Goal: Check status: Check status

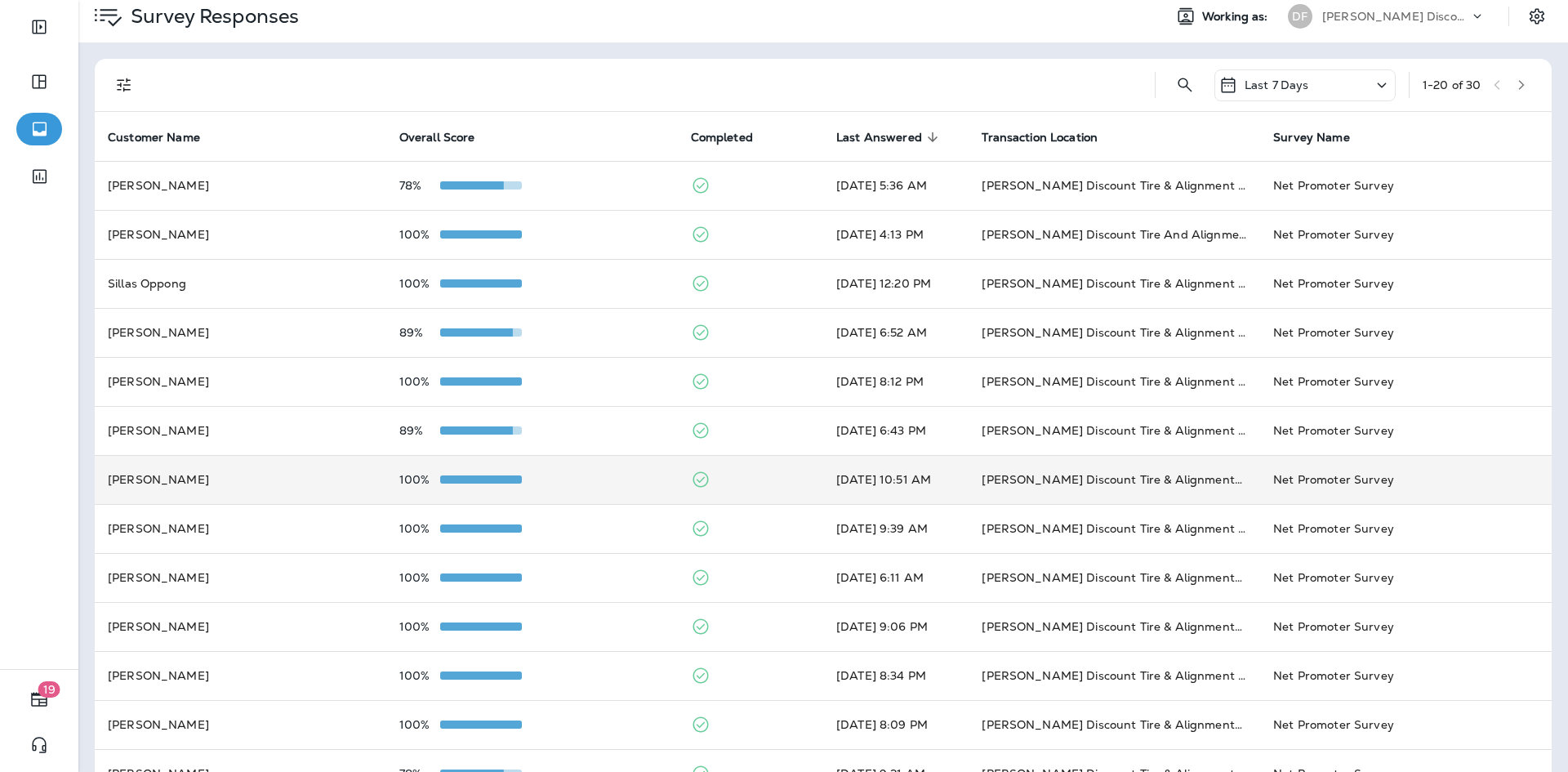
scroll to position [81, 0]
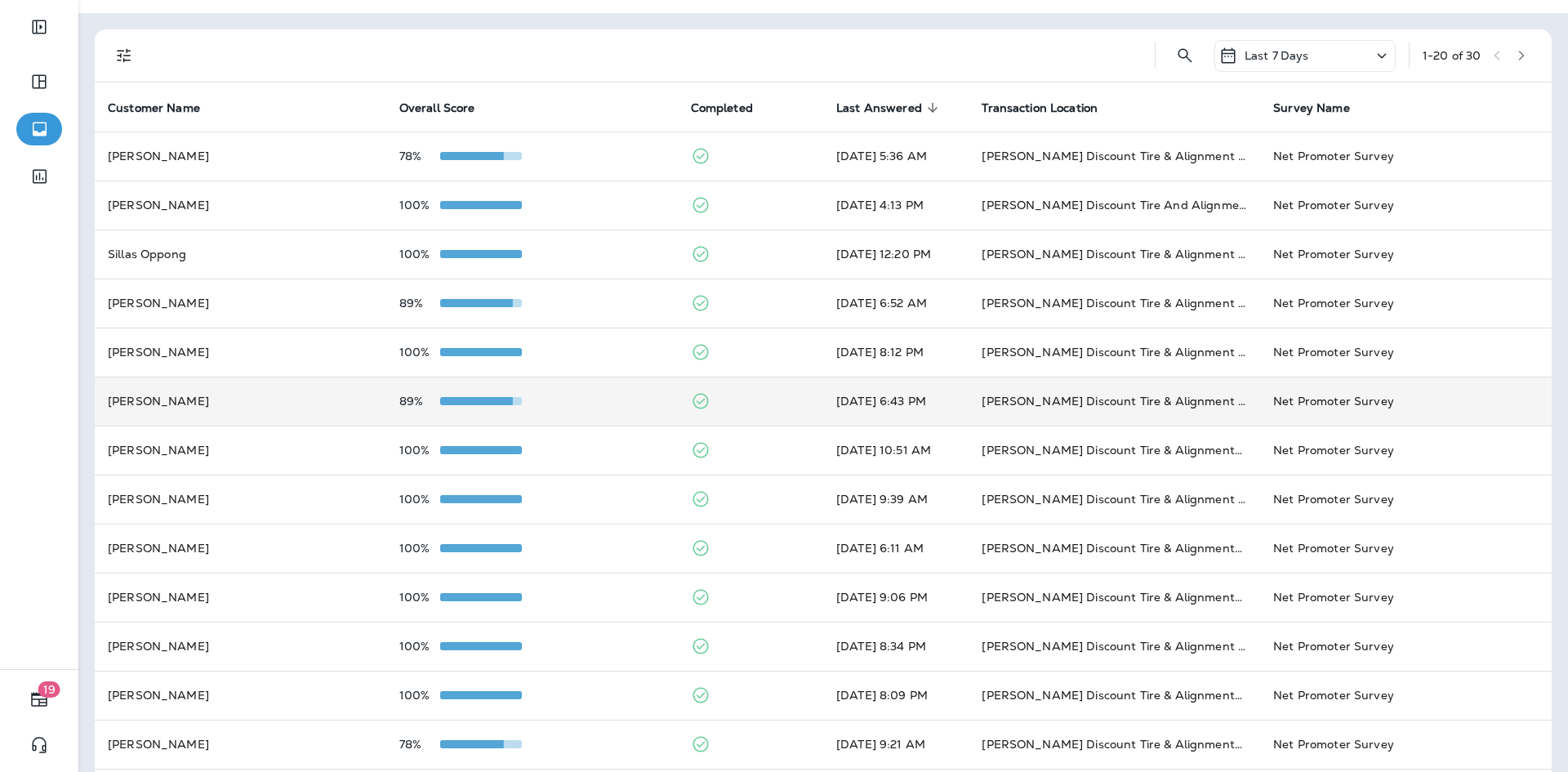
click at [178, 398] on td "Lori Putnam" at bounding box center [240, 401] width 292 height 49
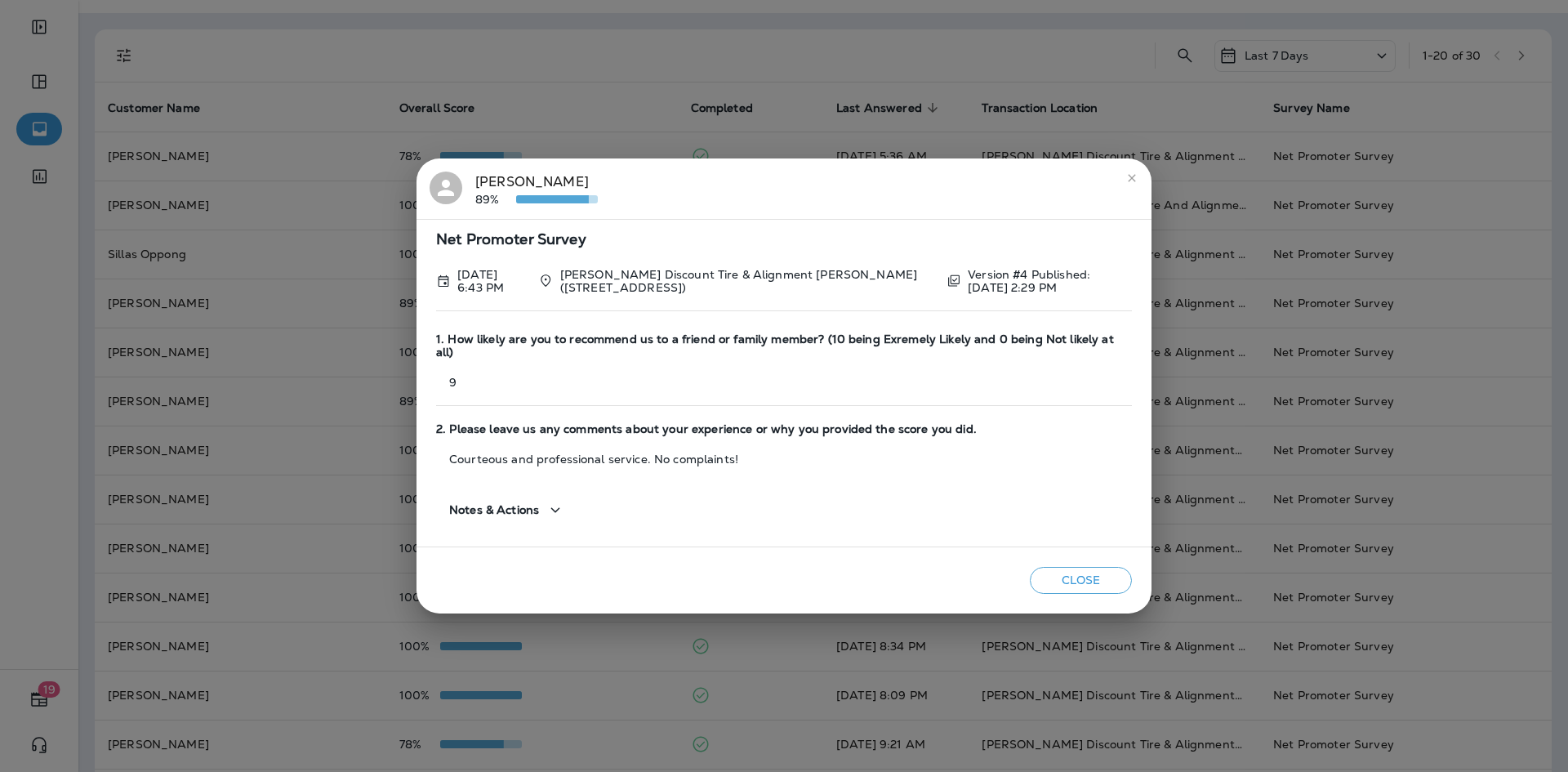
click at [1131, 185] on icon "close" at bounding box center [1131, 178] width 13 height 13
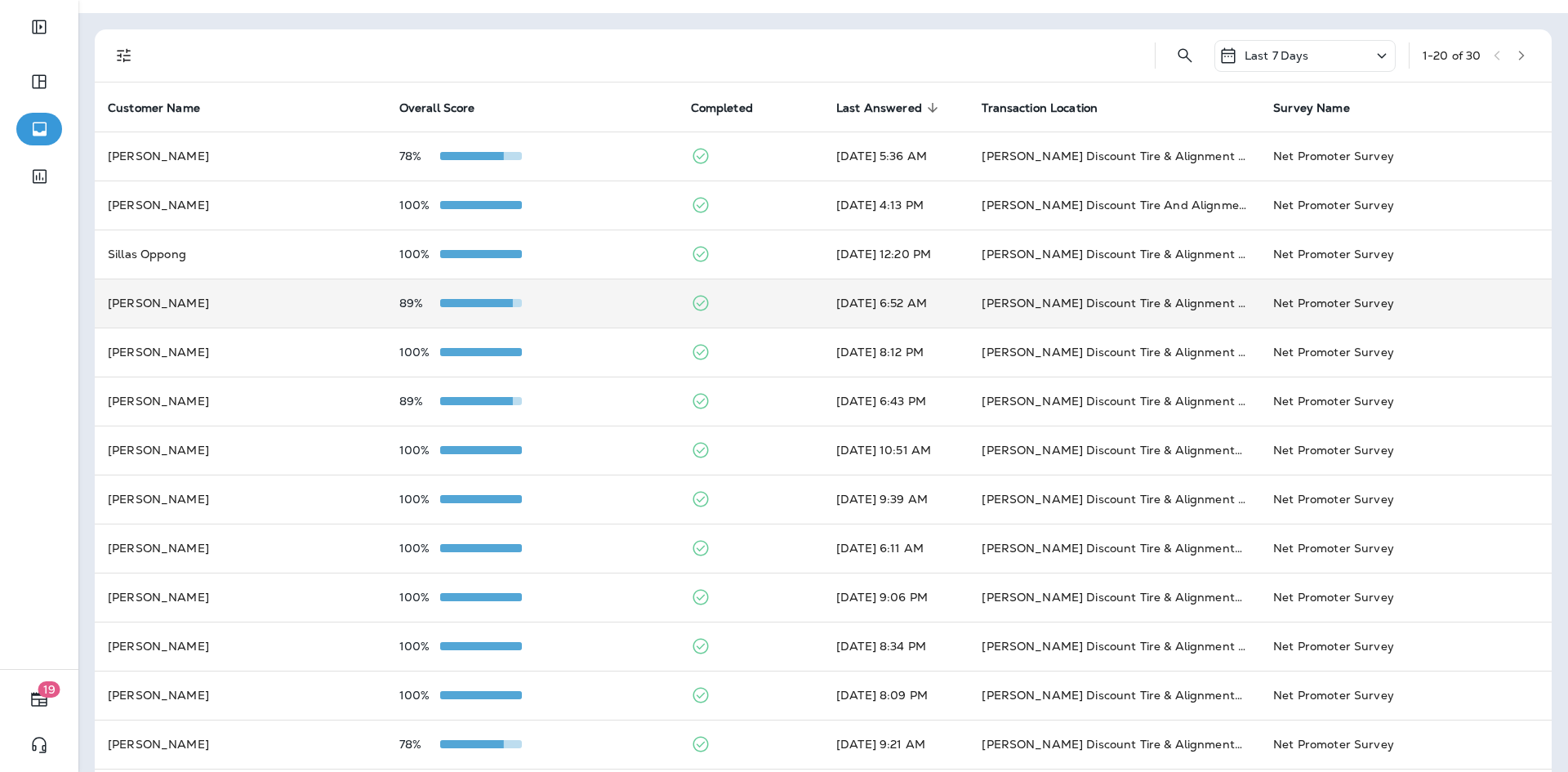
click at [587, 305] on div "89%" at bounding box center [532, 302] width 265 height 13
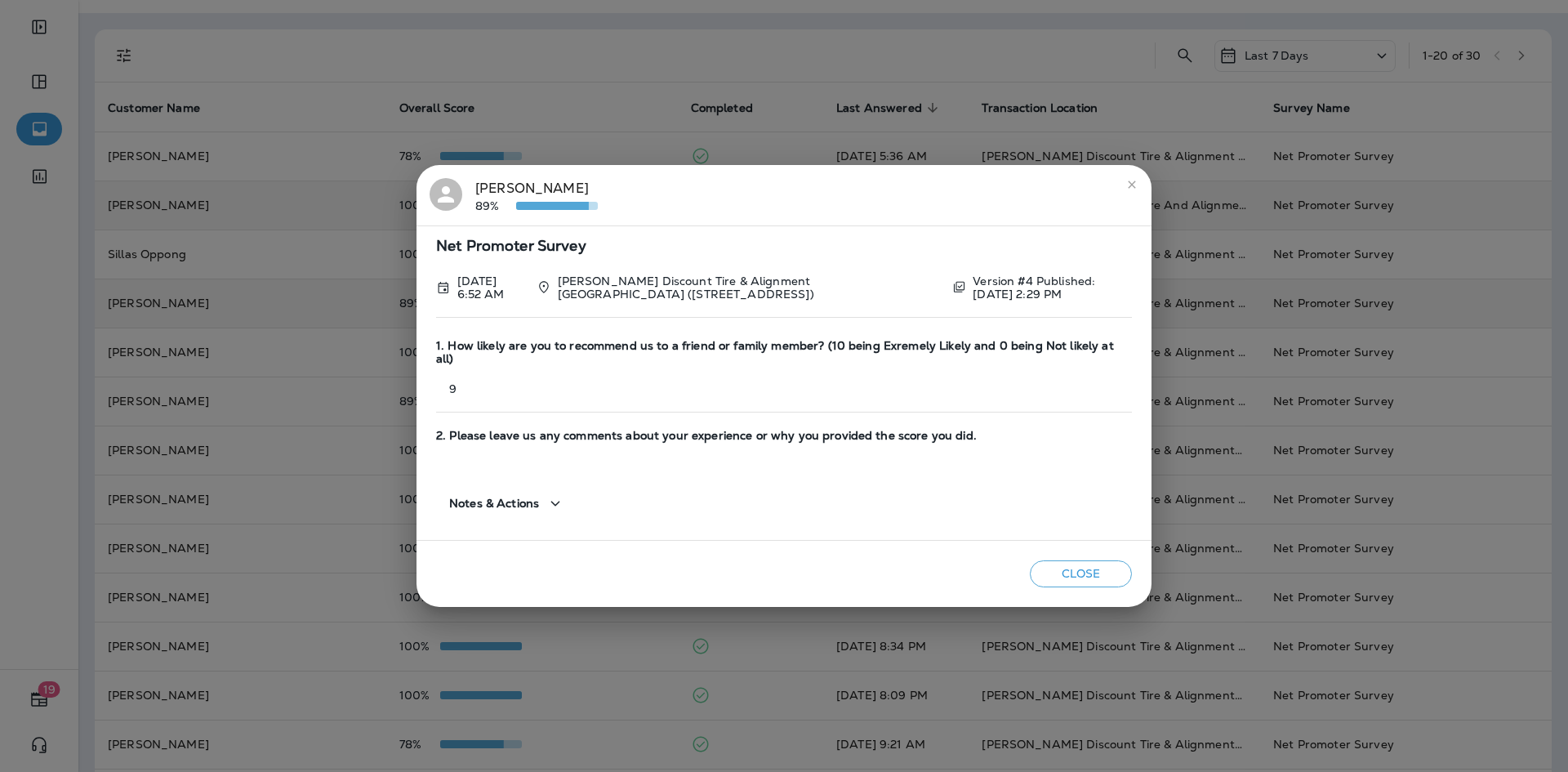
click at [1135, 198] on button "close" at bounding box center [1131, 185] width 26 height 26
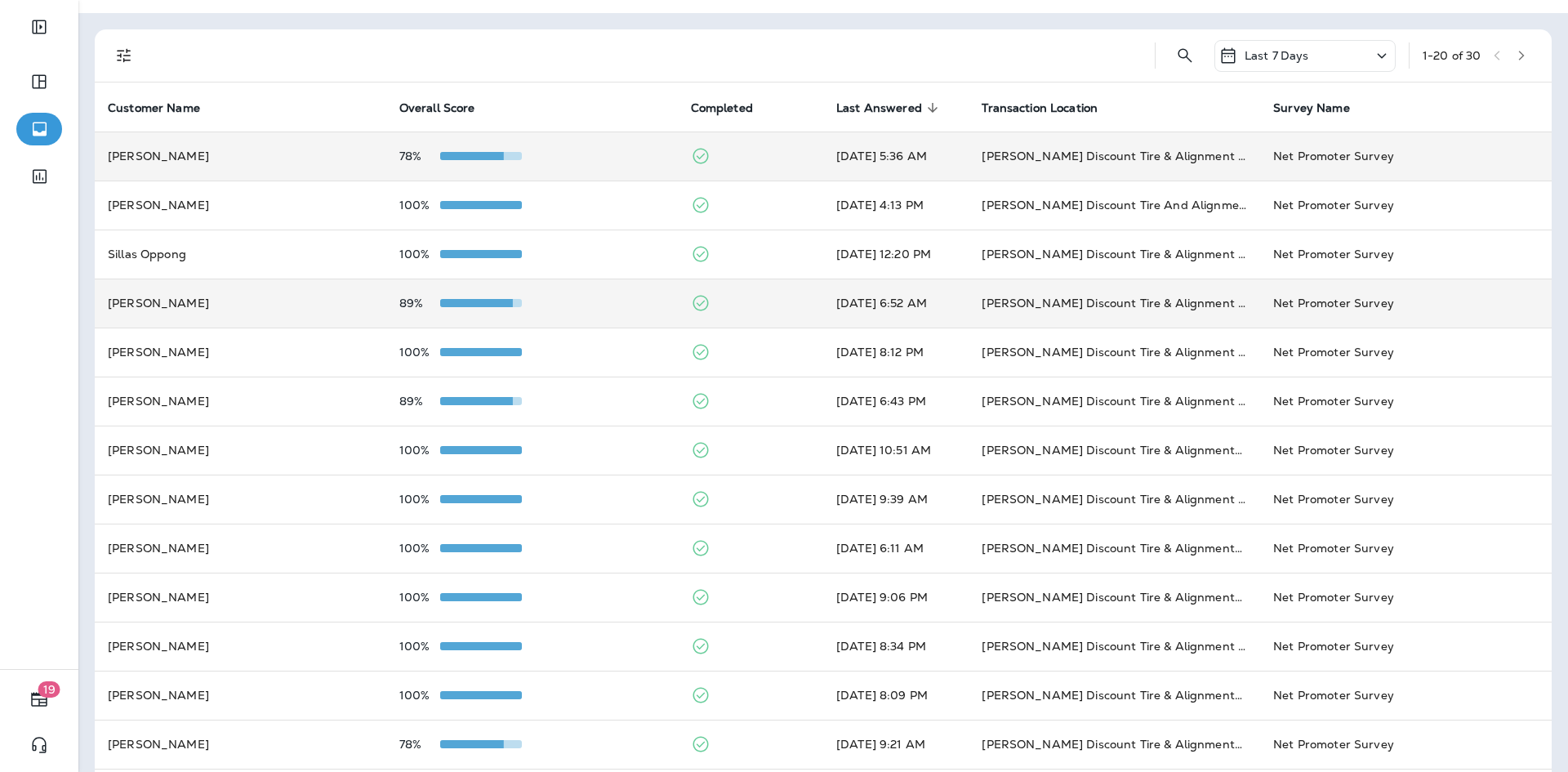
click at [1107, 164] on td "Don Foshays Discount Tire & Alignment Camden (99 Elm St)" at bounding box center [1114, 156] width 292 height 49
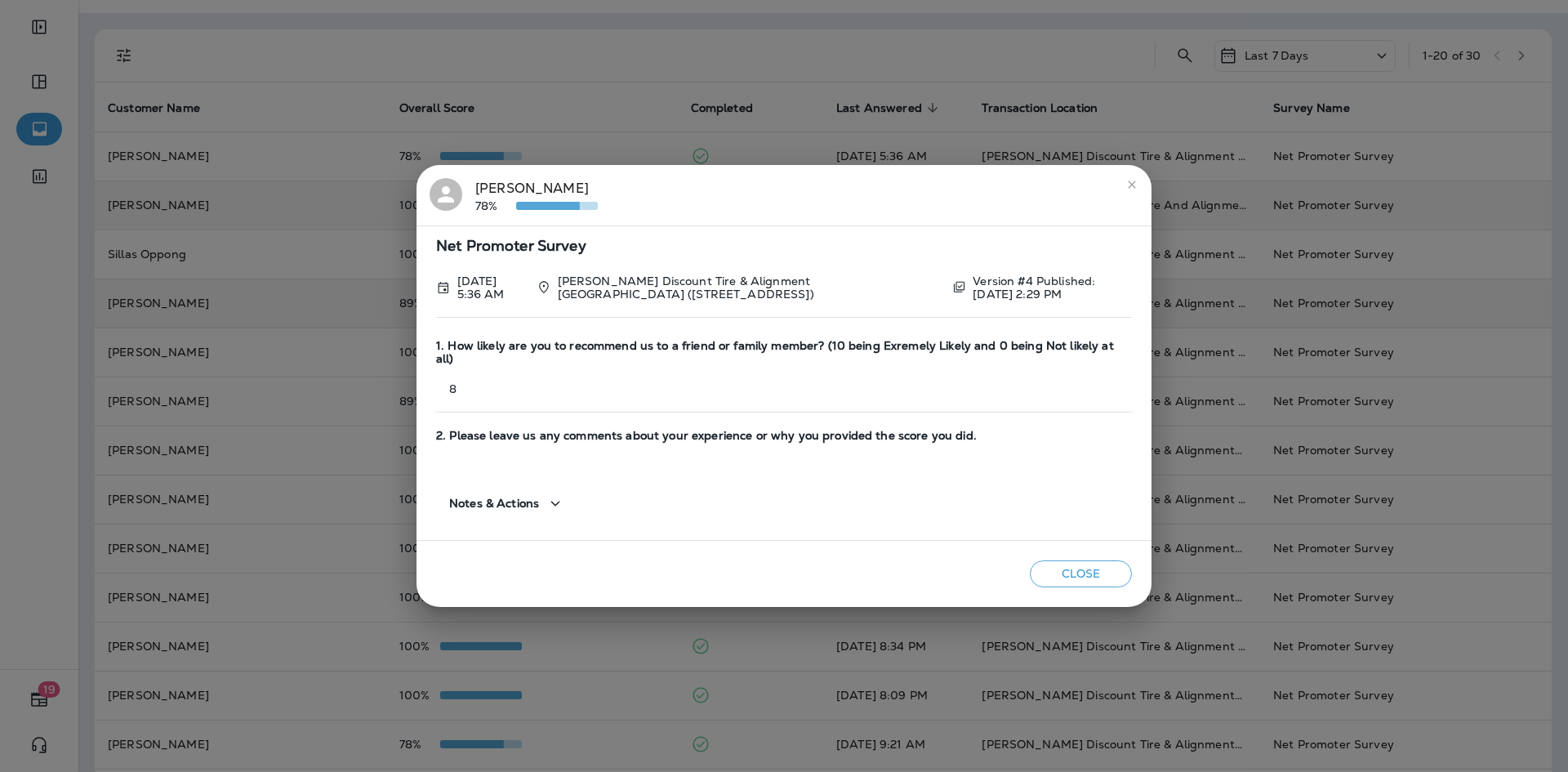
click at [1130, 191] on icon "close" at bounding box center [1131, 185] width 13 height 13
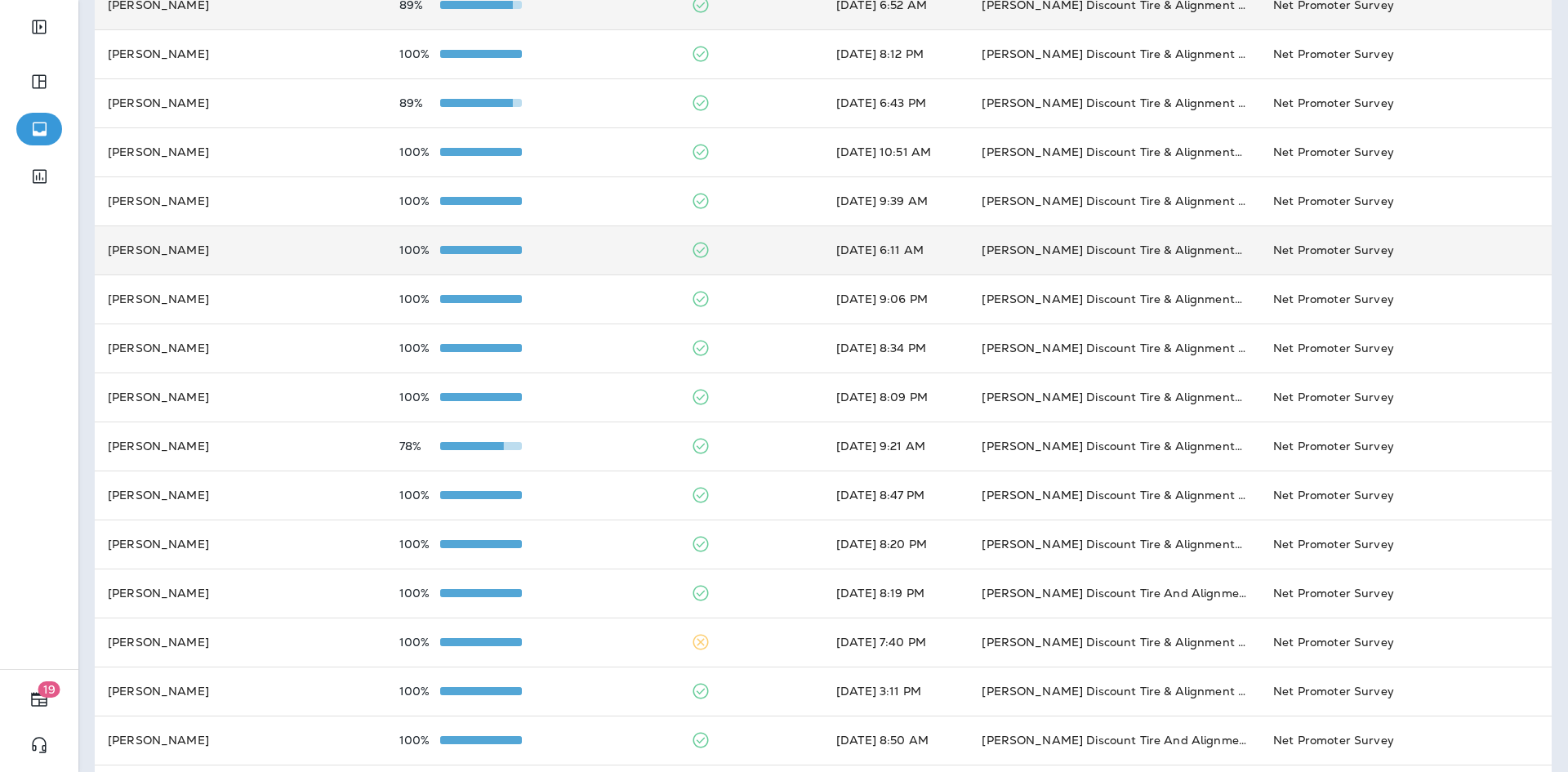
scroll to position [408, 0]
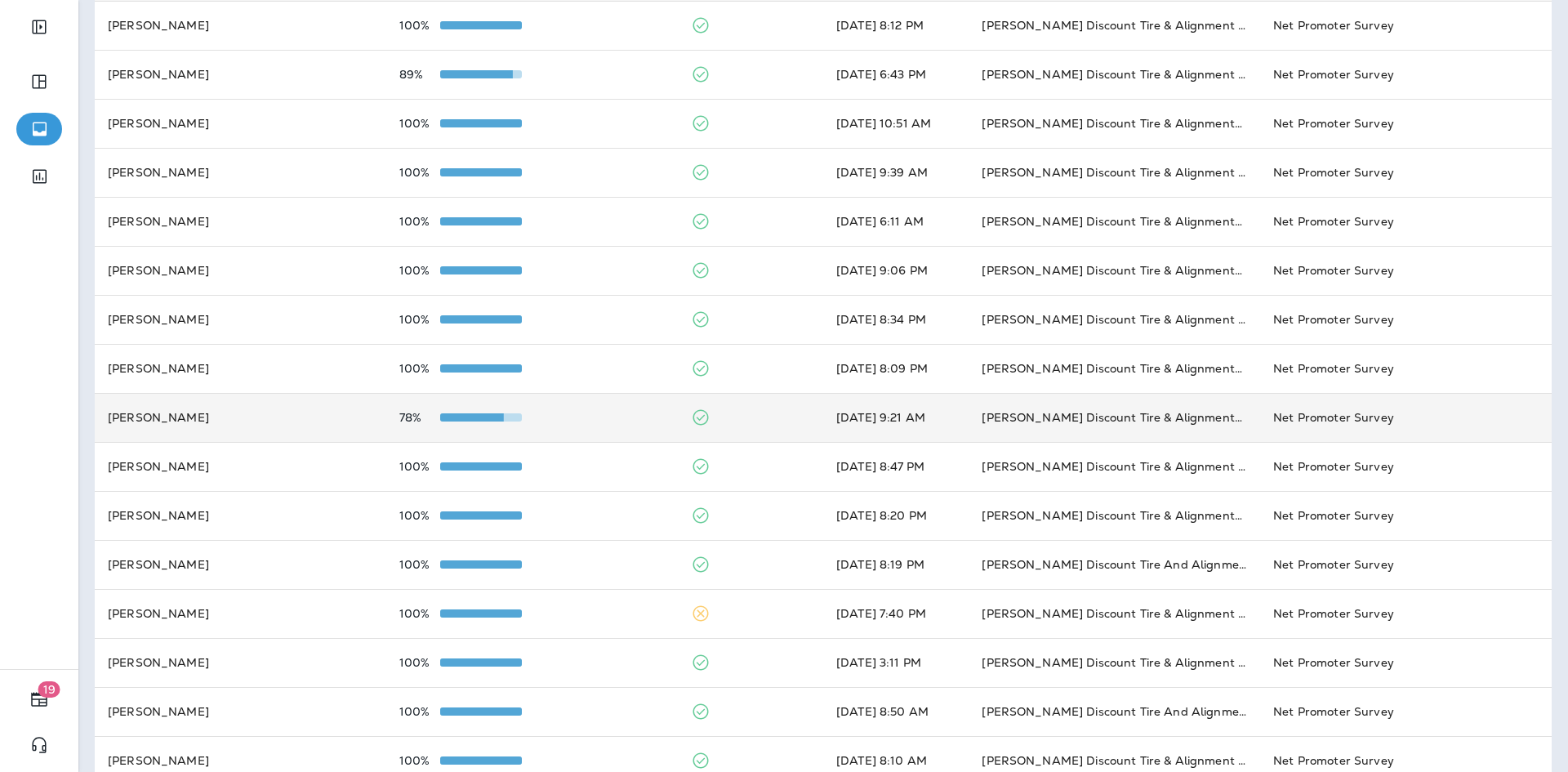
click at [995, 406] on td "Don Foshay’s Discount Tire & Alignment- Brunswick (123 Bath Rd)" at bounding box center [1114, 417] width 292 height 49
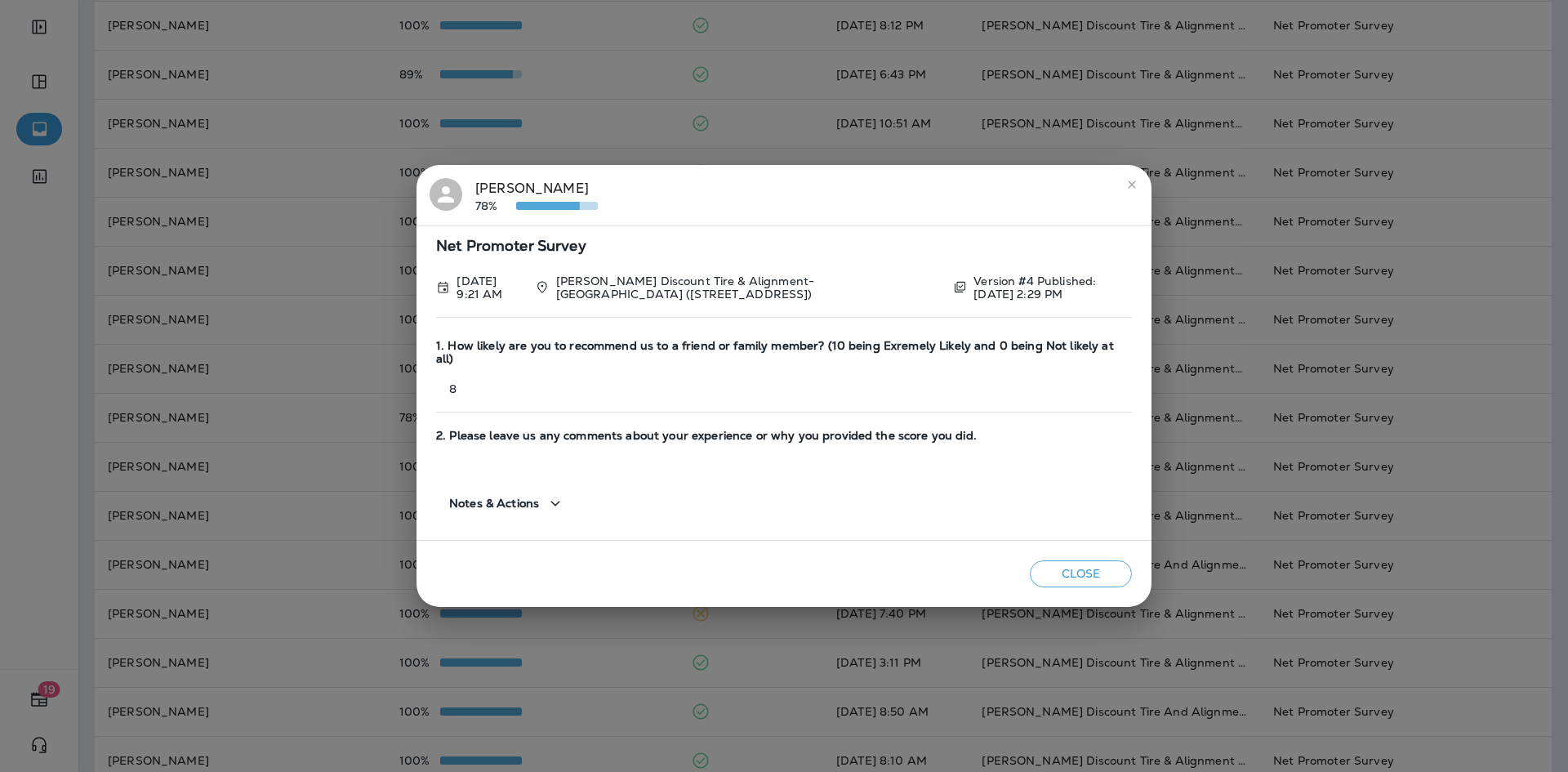
click at [1137, 190] on icon "close" at bounding box center [1131, 185] width 13 height 13
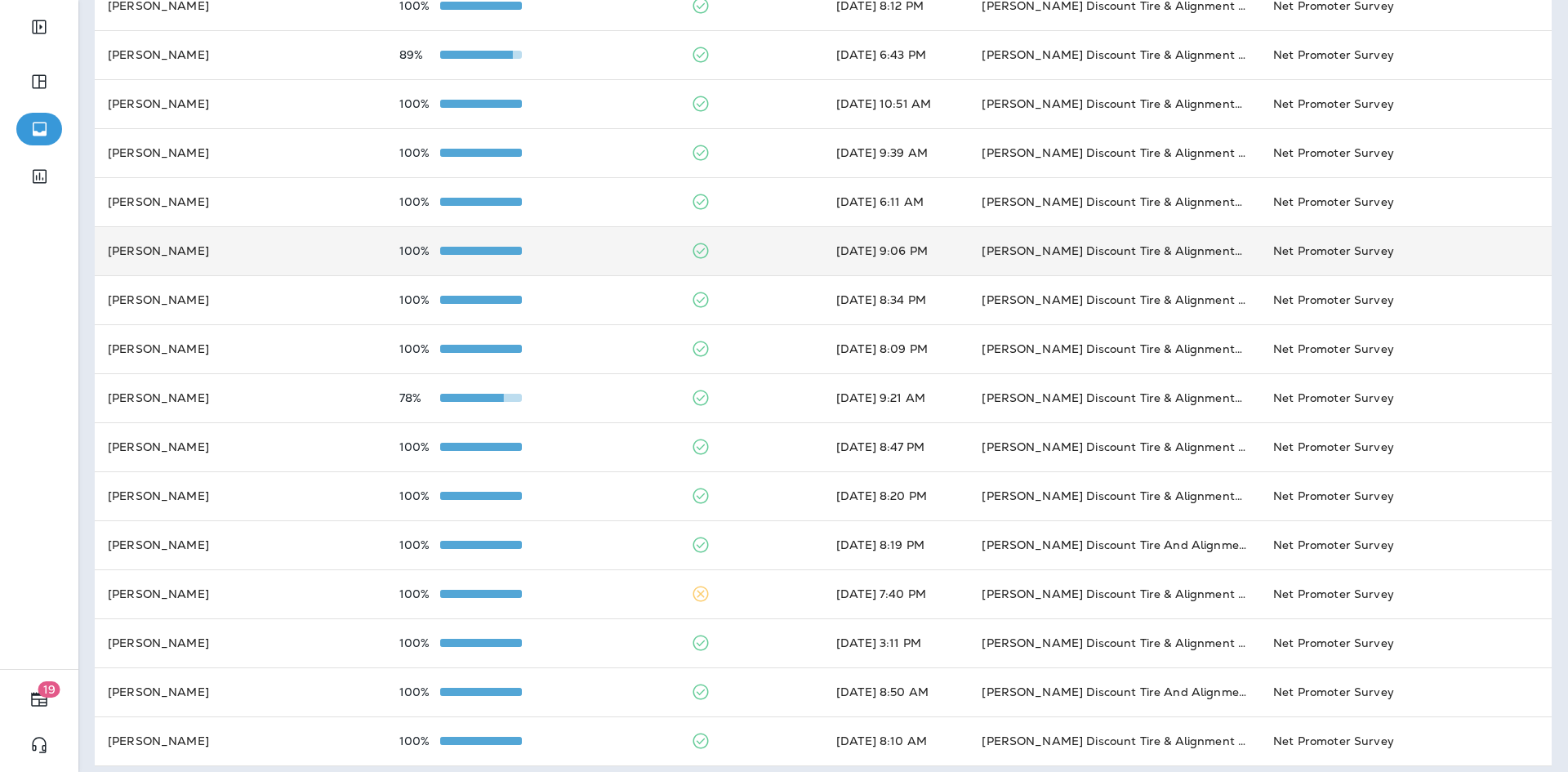
scroll to position [438, 0]
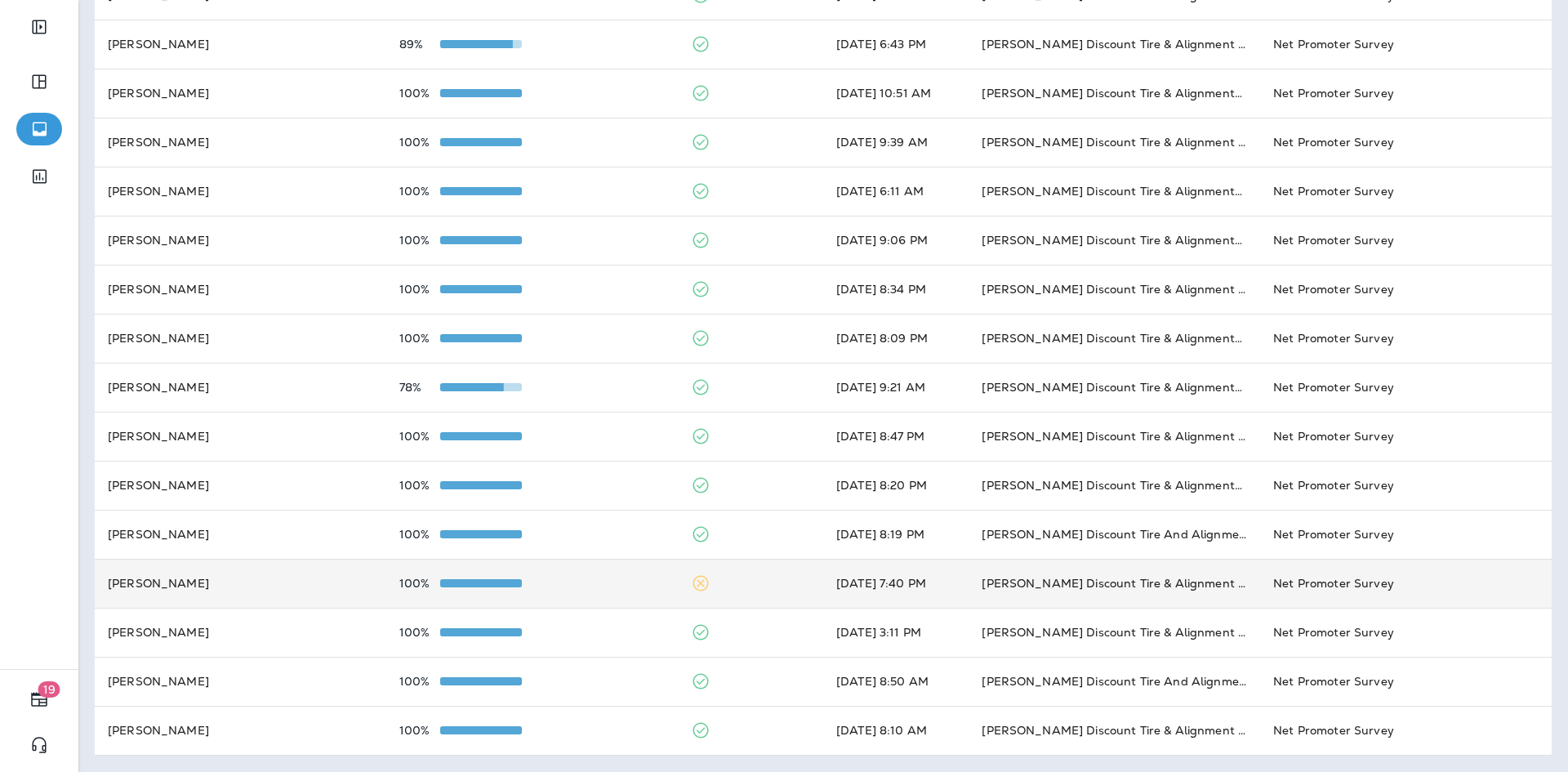
click at [1042, 567] on td "Don Foshay's Discount Tire & Alignment Hallowell (13 Water St)" at bounding box center [1114, 583] width 292 height 49
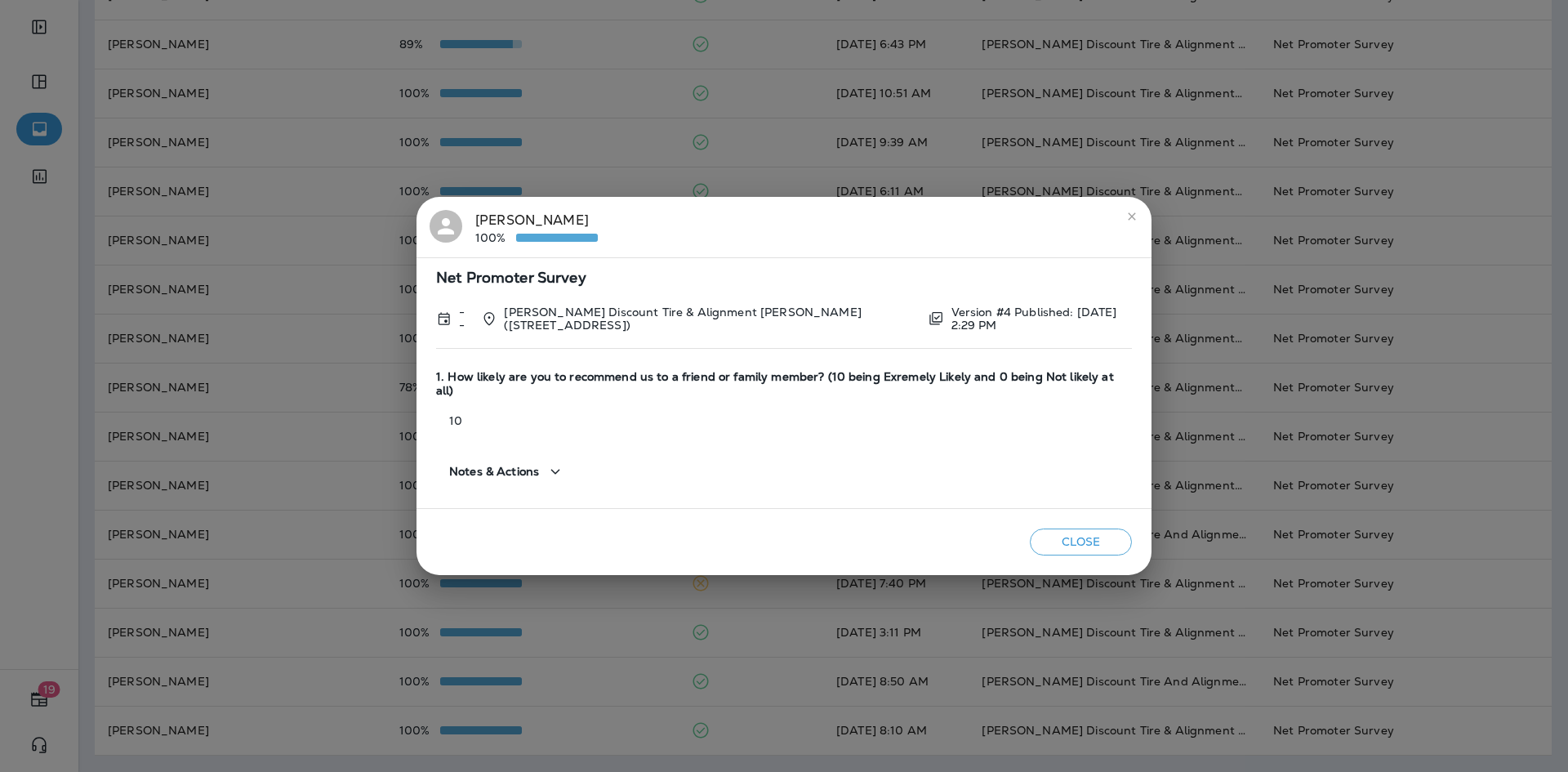
click at [1134, 218] on icon "close" at bounding box center [1131, 216] width 13 height 13
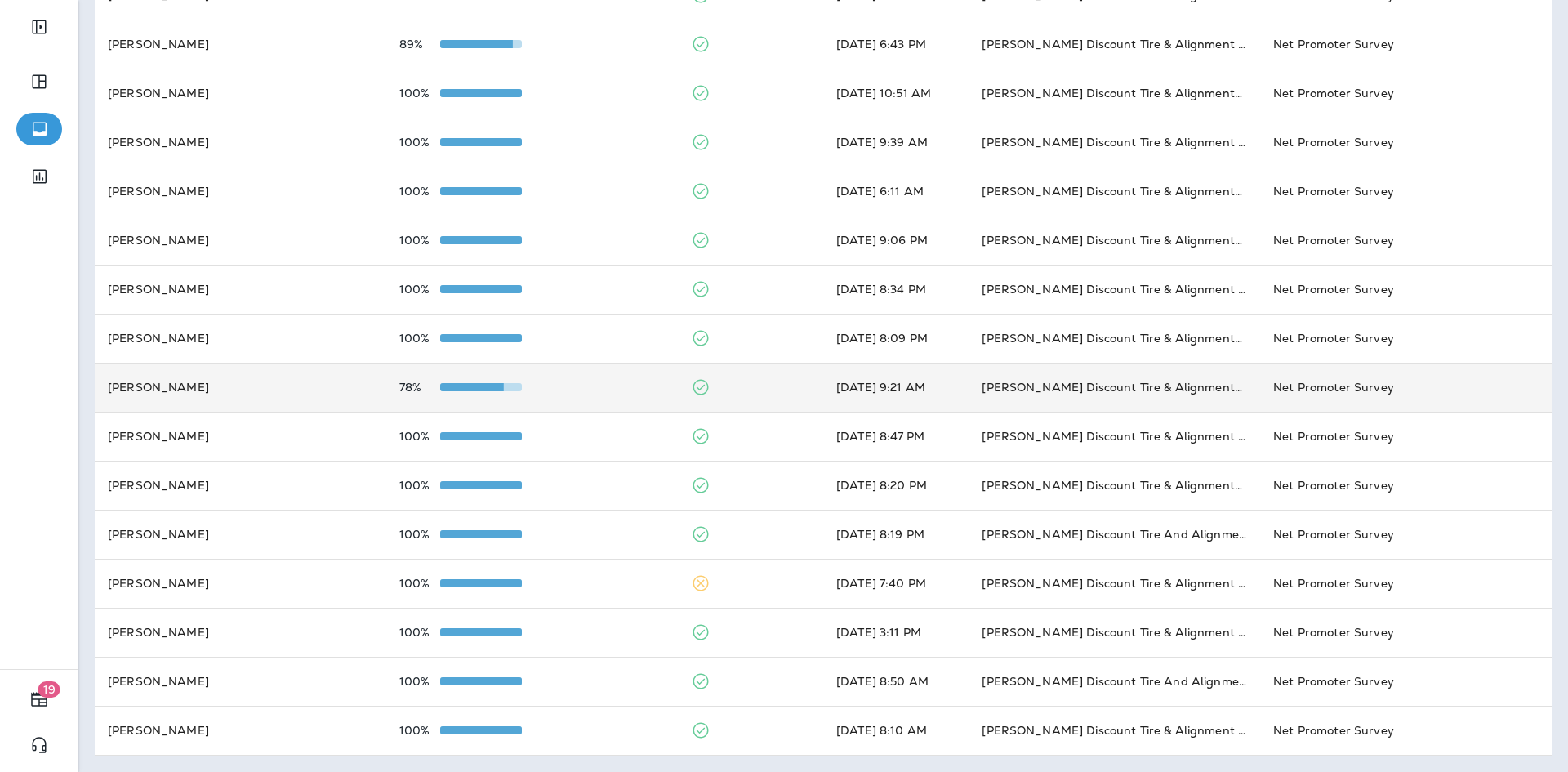
click at [170, 379] on td "Carrie Burnsteel" at bounding box center [240, 387] width 292 height 49
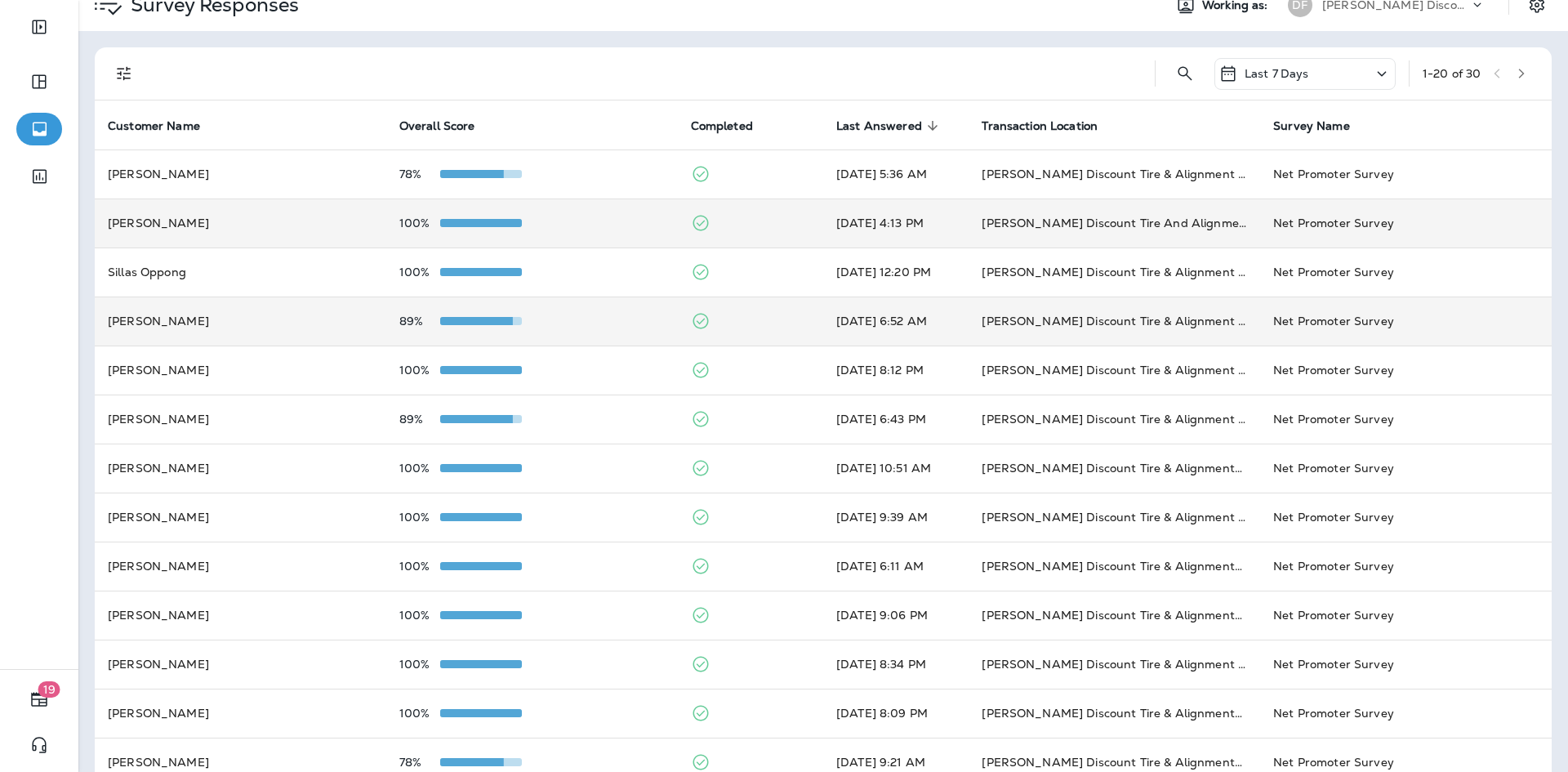
scroll to position [0, 0]
